Goal: Information Seeking & Learning: Learn about a topic

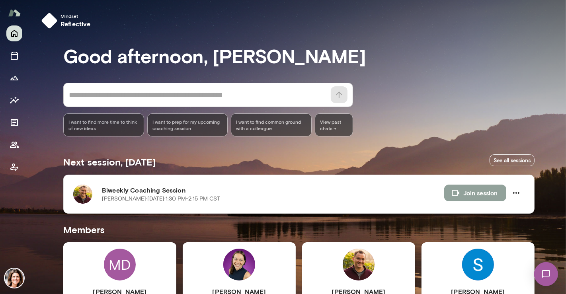
click at [470, 195] on button "Join session" at bounding box center [475, 193] width 62 height 17
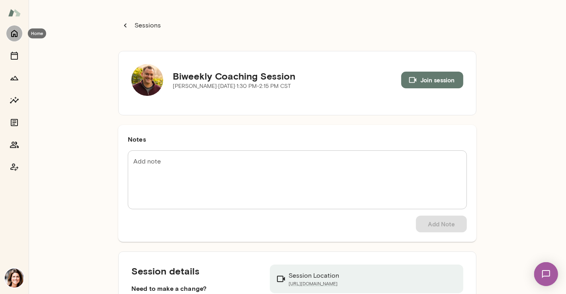
click at [12, 39] on button "Home" at bounding box center [14, 33] width 16 height 16
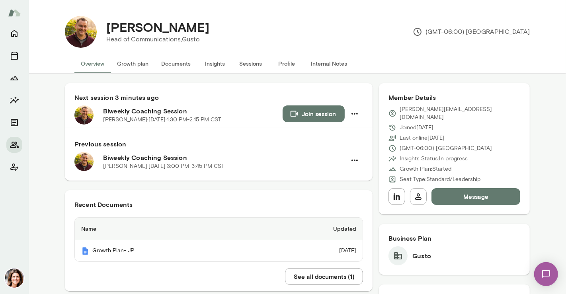
click at [219, 56] on button "Insights" at bounding box center [215, 63] width 36 height 19
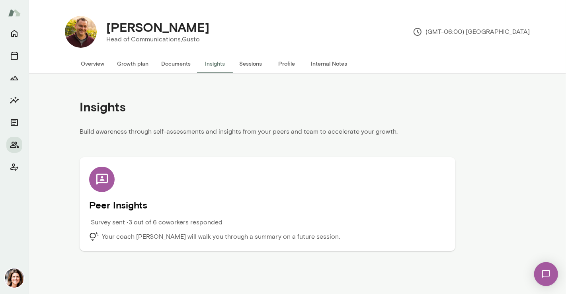
click at [121, 231] on div "Survey sent • 3 out of 6 coworkers responded" at bounding box center [223, 225] width 268 height 14
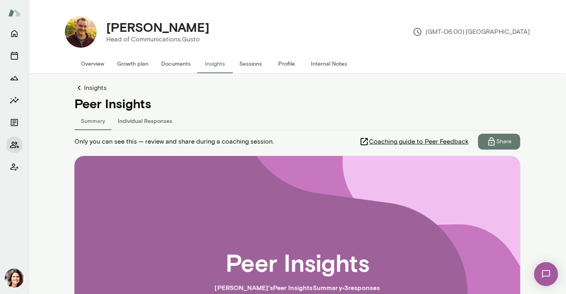
click at [159, 118] on button "Individual Responses" at bounding box center [144, 120] width 67 height 19
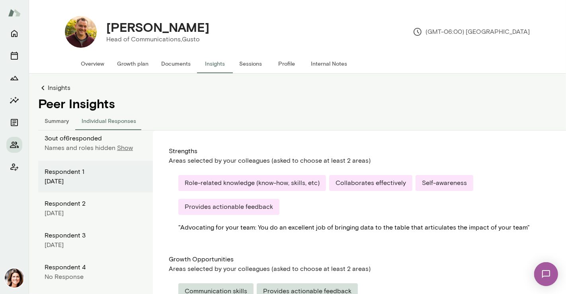
click at [128, 152] on p "Show" at bounding box center [125, 148] width 16 height 10
click at [202, 132] on div "Strengths Areas selected by your colleagues (asked to choose at least 2 areas) …" at bounding box center [364, 250] width 423 height 239
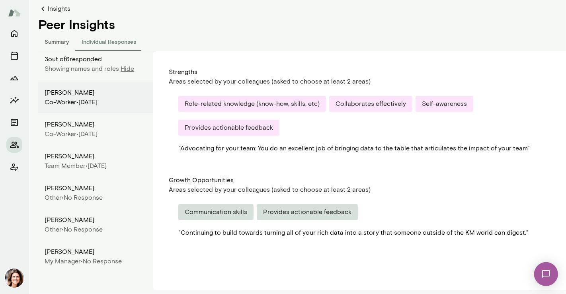
scroll to position [84, 0]
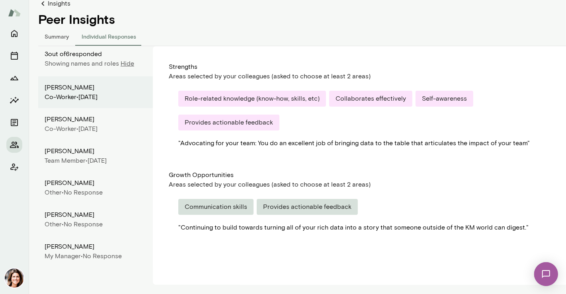
click at [67, 40] on button "Summary" at bounding box center [56, 36] width 37 height 19
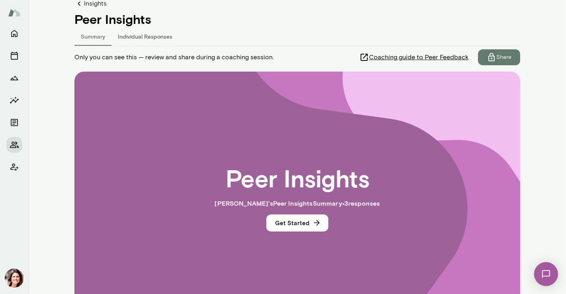
click at [508, 53] on p "Share" at bounding box center [504, 57] width 15 height 8
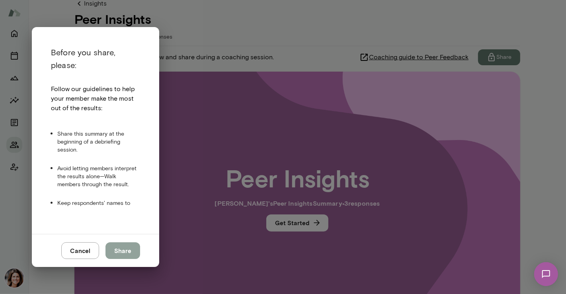
click at [128, 257] on button "Share" at bounding box center [123, 251] width 35 height 17
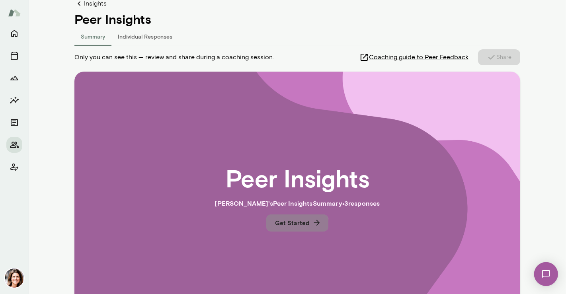
click at [282, 226] on button "Get Started" at bounding box center [297, 223] width 62 height 17
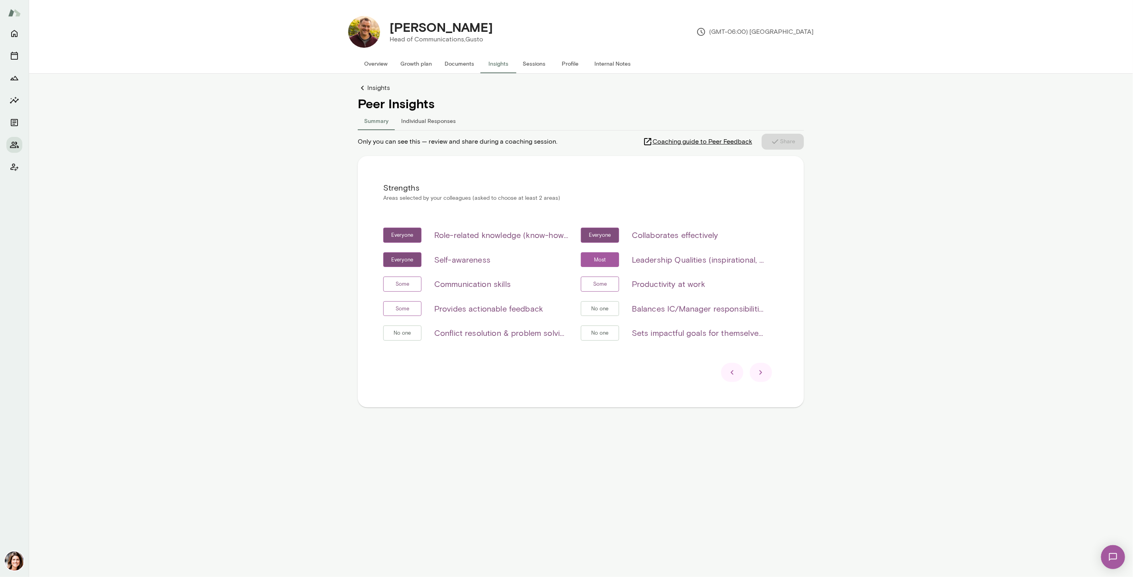
click at [370, 89] on link "Insights" at bounding box center [581, 88] width 446 height 10
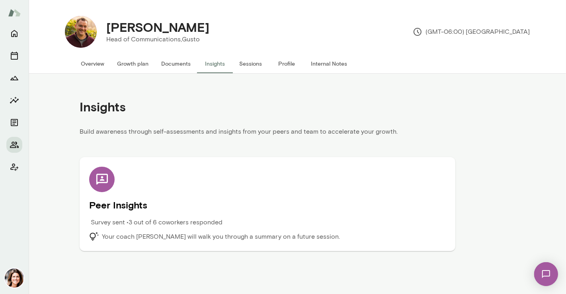
click at [183, 217] on div "Peer Insights Survey sent • 3 out of 6 coworkers responded Your coach [PERSON_N…" at bounding box center [267, 204] width 357 height 75
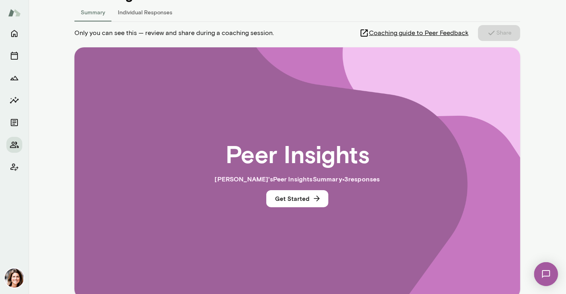
scroll to position [140, 0]
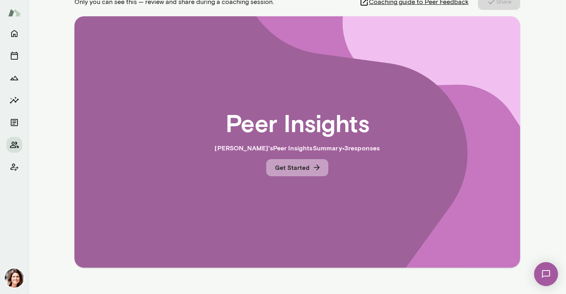
click at [292, 165] on button "Get Started" at bounding box center [297, 167] width 62 height 17
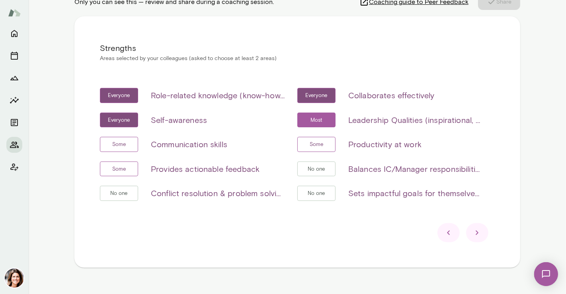
click at [473, 229] on icon at bounding box center [478, 233] width 10 height 10
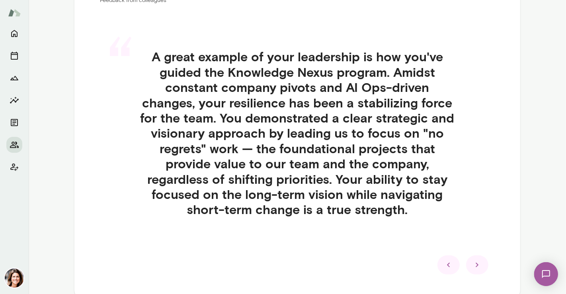
scroll to position [194, 0]
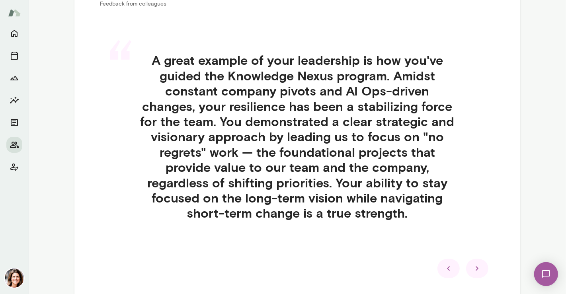
click at [482, 270] on div at bounding box center [477, 268] width 22 height 19
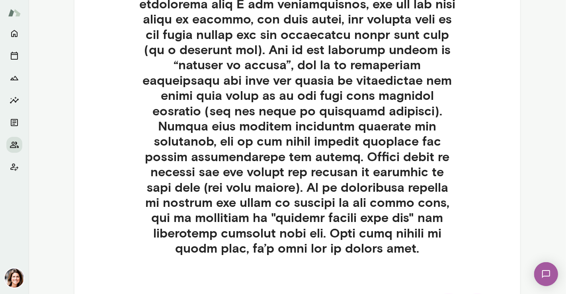
scroll to position [542, 0]
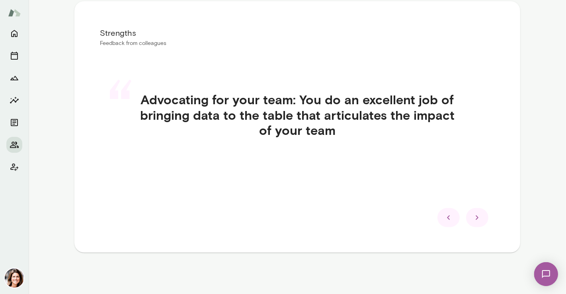
scroll to position [155, 0]
click at [448, 211] on div at bounding box center [449, 218] width 22 height 19
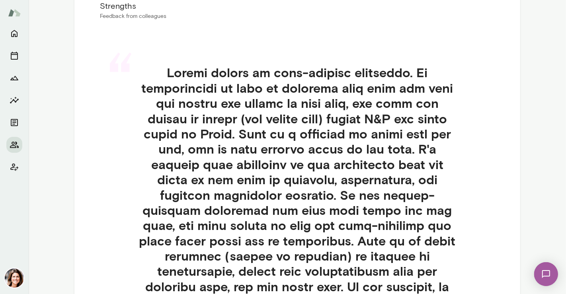
scroll to position [182, 0]
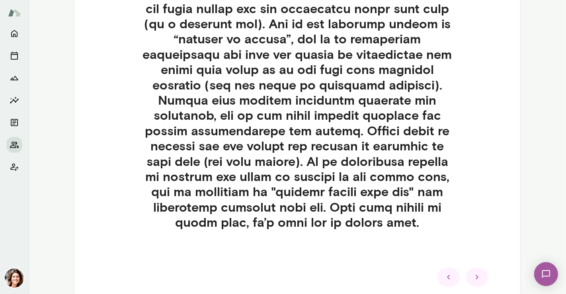
click at [469, 269] on div at bounding box center [477, 277] width 22 height 19
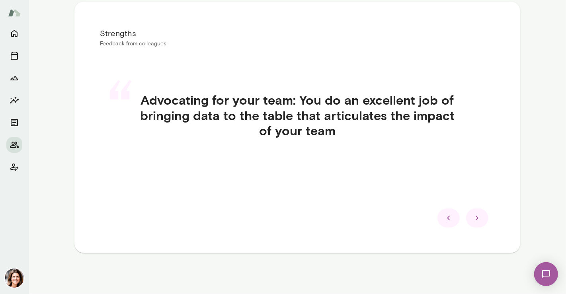
click at [478, 221] on icon at bounding box center [478, 218] width 10 height 10
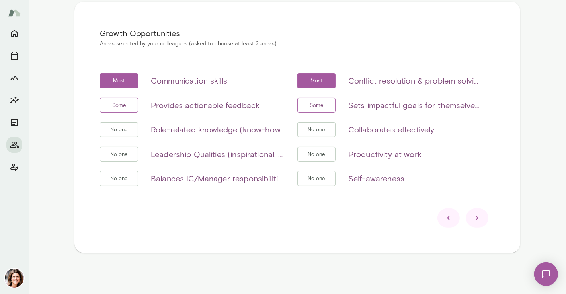
click at [478, 221] on icon at bounding box center [478, 218] width 10 height 10
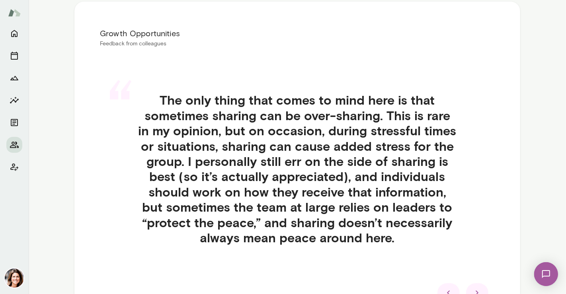
click at [477, 288] on icon at bounding box center [478, 293] width 10 height 10
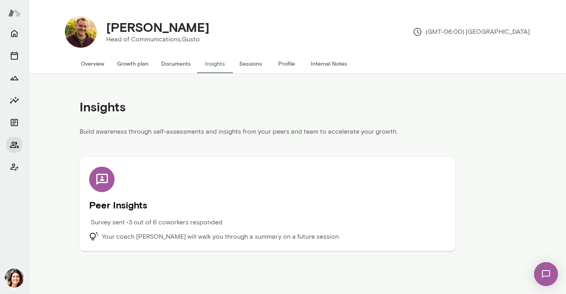
click at [398, 199] on h5 "Peer Insights" at bounding box center [267, 205] width 357 height 13
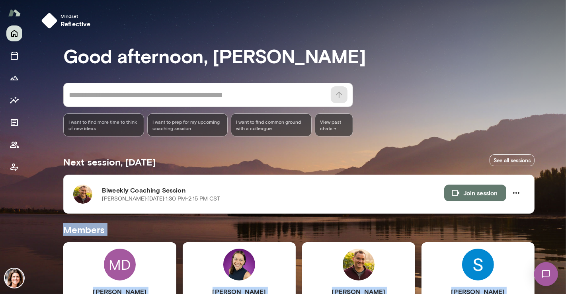
drag, startPoint x: 562, startPoint y: 108, endPoint x: 536, endPoint y: 210, distance: 105.8
click at [545, 207] on div "Mindset reflective Good afternoon, Gwen * ​ ​ I want to find more time to think…" at bounding box center [283, 147] width 566 height 294
click at [356, 273] on img at bounding box center [359, 265] width 32 height 32
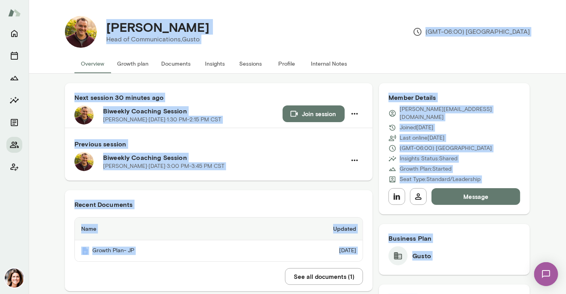
click at [221, 60] on button "Insights" at bounding box center [215, 63] width 36 height 19
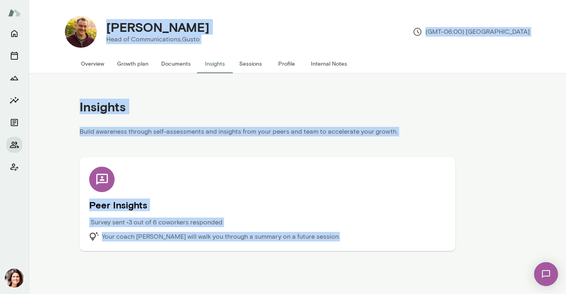
click at [368, 198] on div "Peer Insights Survey sent • 3 out of 6 coworkers responded Your coach [PERSON_N…" at bounding box center [267, 204] width 357 height 75
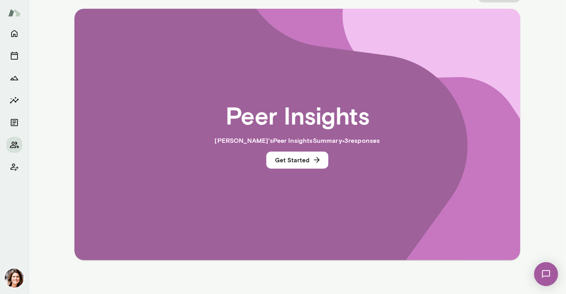
scroll to position [108, 0]
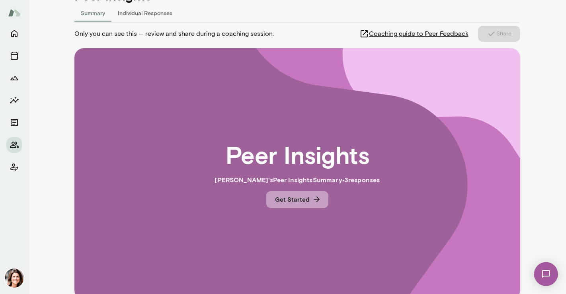
click at [301, 200] on button "Get Started" at bounding box center [297, 199] width 62 height 17
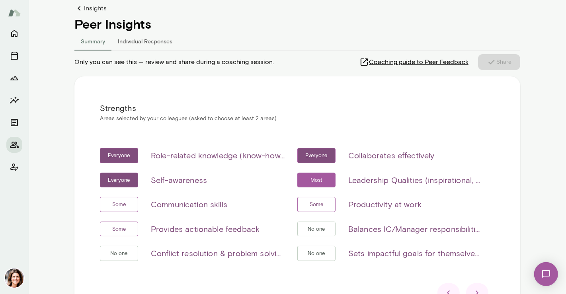
scroll to position [71, 0]
